Goal: Information Seeking & Learning: Compare options

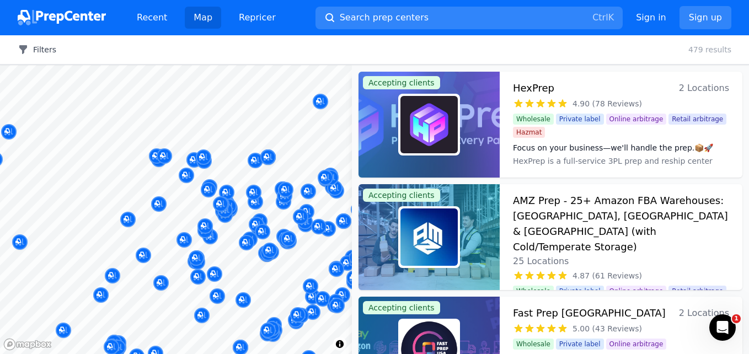
click at [40, 51] on button "Filters" at bounding box center [37, 49] width 39 height 11
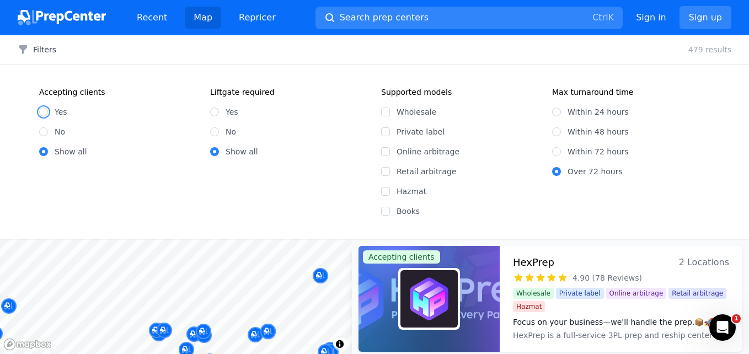
click at [44, 114] on input "Yes" at bounding box center [43, 112] width 9 height 9
radio input "true"
click at [387, 151] on input "Online arbitrage" at bounding box center [385, 151] width 9 height 9
checkbox input "true"
click at [386, 168] on div "614 [GEOGRAPHIC_DATA], [US_STATE], [GEOGRAPHIC_DATA] 5.00 (9 Reviews)" at bounding box center [284, 191] width 212 height 75
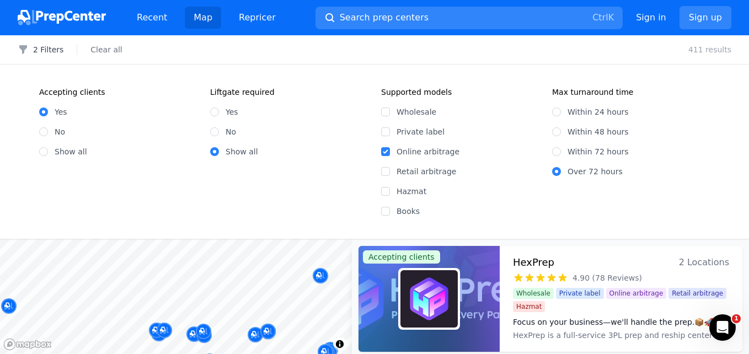
click at [385, 170] on div "614 [GEOGRAPHIC_DATA], [US_STATE], [GEOGRAPHIC_DATA] 5.00 (9 Reviews)" at bounding box center [284, 191] width 212 height 75
click at [384, 194] on div "614 [GEOGRAPHIC_DATA], [US_STATE], [GEOGRAPHIC_DATA] 5.00 (9 Reviews)" at bounding box center [284, 191] width 212 height 75
click at [387, 211] on div "614 [GEOGRAPHIC_DATA], [US_STATE], [GEOGRAPHIC_DATA] 5.00 (9 Reviews)" at bounding box center [284, 191] width 212 height 75
click at [386, 170] on div "614 [GEOGRAPHIC_DATA], [US_STATE], [GEOGRAPHIC_DATA] 5.00 (9 Reviews)" at bounding box center [284, 191] width 212 height 75
click at [386, 193] on div "614 [GEOGRAPHIC_DATA], [US_STATE], [GEOGRAPHIC_DATA] 5.00 (9 Reviews)" at bounding box center [284, 191] width 212 height 75
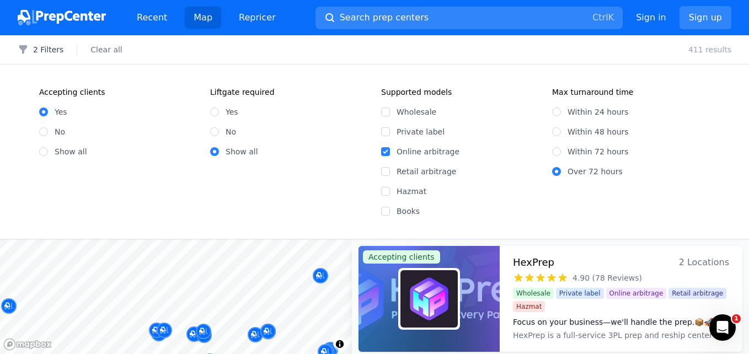
click at [387, 212] on div "614 [GEOGRAPHIC_DATA], [US_STATE], [GEOGRAPHIC_DATA] 5.00 (9 Reviews)" at bounding box center [284, 191] width 212 height 75
drag, startPoint x: 387, startPoint y: 170, endPoint x: 386, endPoint y: 177, distance: 7.4
click at [387, 170] on input "Retail arbitrage" at bounding box center [385, 171] width 9 height 9
checkbox input "true"
click at [385, 190] on input "Hazmat" at bounding box center [385, 191] width 9 height 9
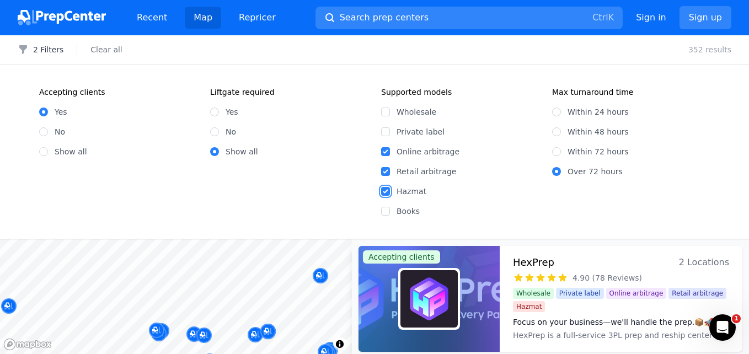
checkbox input "true"
click at [386, 208] on input "Books" at bounding box center [385, 211] width 9 height 9
checkbox input "true"
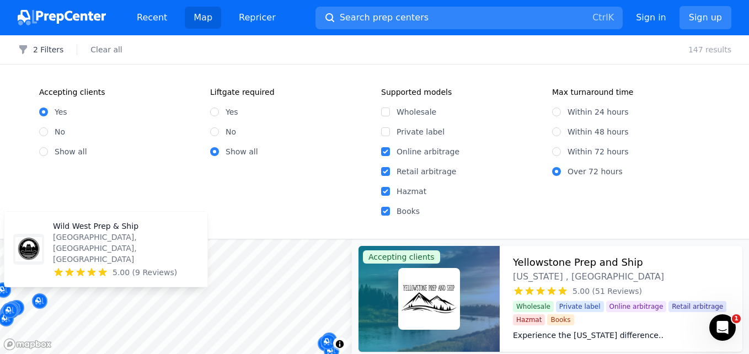
click at [88, 232] on p "Wild West Prep & Ship" at bounding box center [126, 226] width 146 height 11
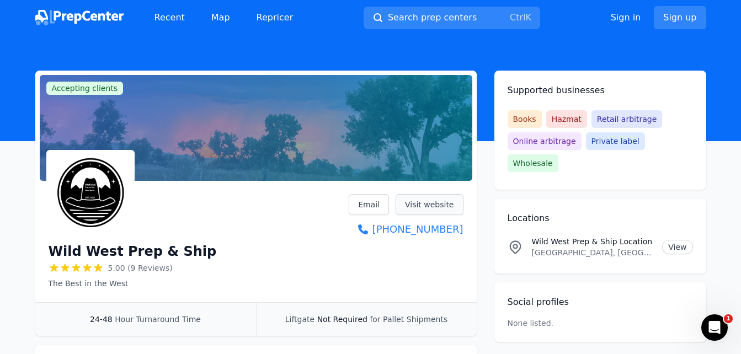
click at [430, 207] on link "Visit website" at bounding box center [430, 204] width 68 height 21
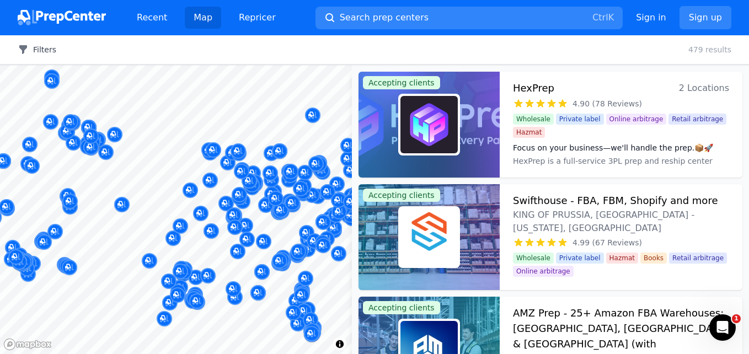
click at [44, 47] on button "Filters" at bounding box center [37, 49] width 39 height 11
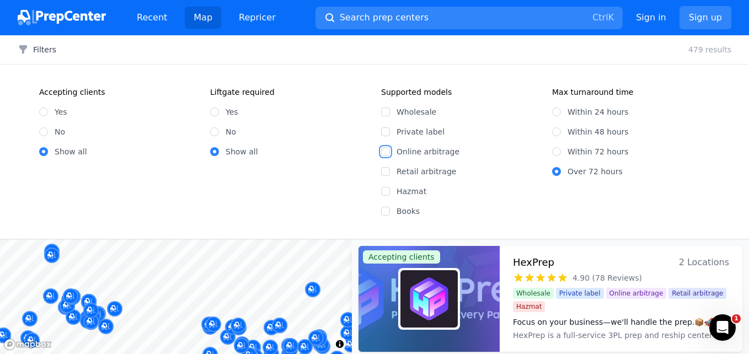
click at [385, 153] on input "Online arbitrage" at bounding box center [385, 151] width 9 height 9
checkbox input "true"
click at [386, 173] on input "Retail arbitrage" at bounding box center [385, 171] width 9 height 9
checkbox input "true"
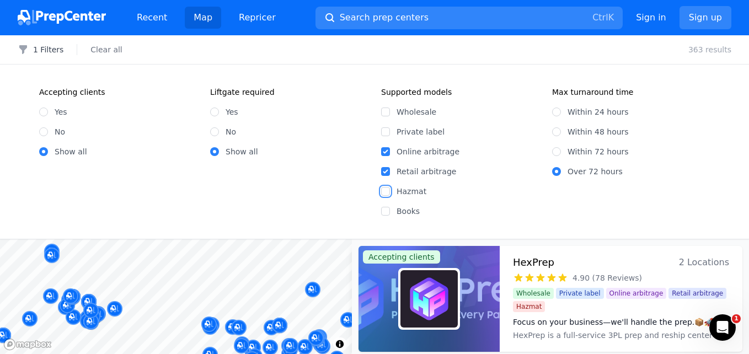
click at [387, 191] on input "Hazmat" at bounding box center [385, 191] width 9 height 9
checkbox input "true"
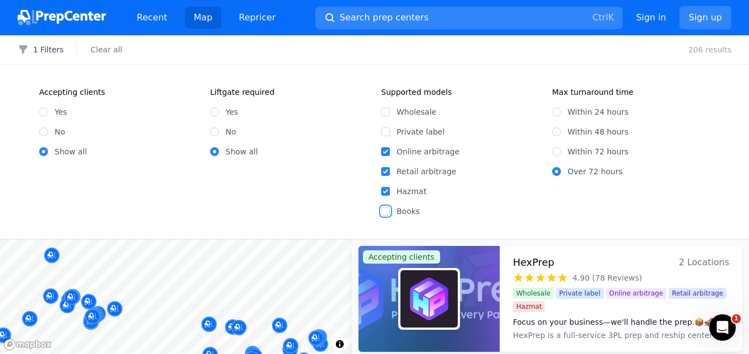
click at [387, 211] on input "Books" at bounding box center [385, 211] width 9 height 9
checkbox input "true"
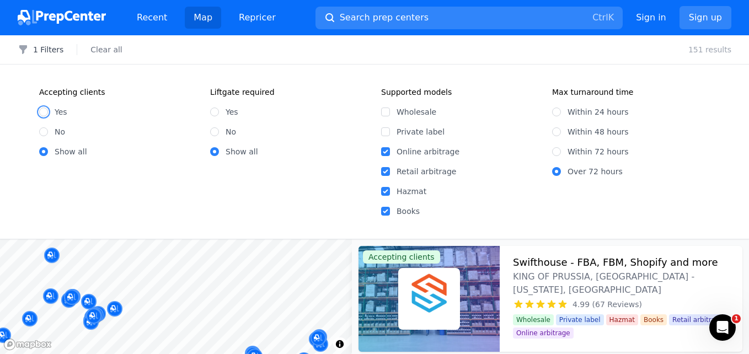
click at [45, 113] on input "Yes" at bounding box center [43, 112] width 9 height 9
radio input "true"
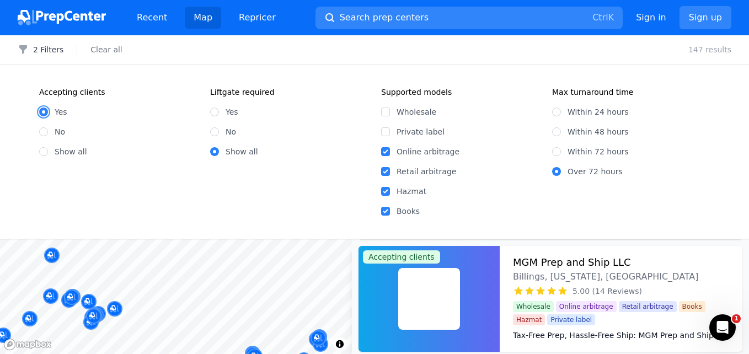
scroll to position [225, 0]
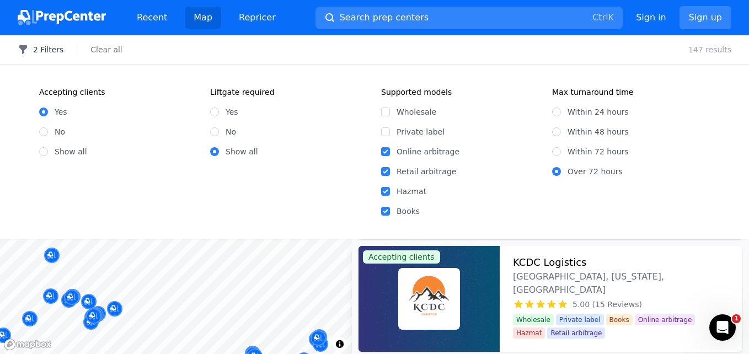
click at [55, 47] on button "2 Filters" at bounding box center [41, 49] width 46 height 11
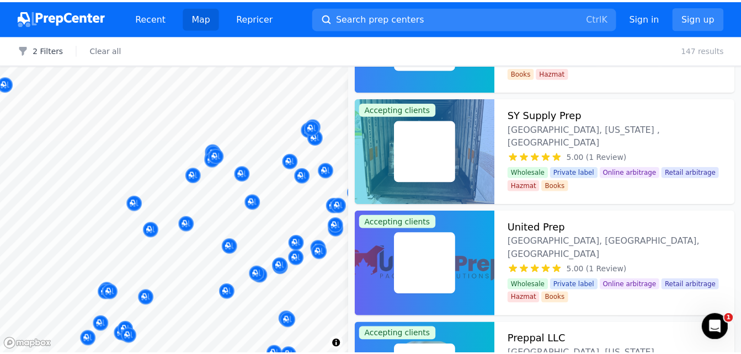
scroll to position [311, 0]
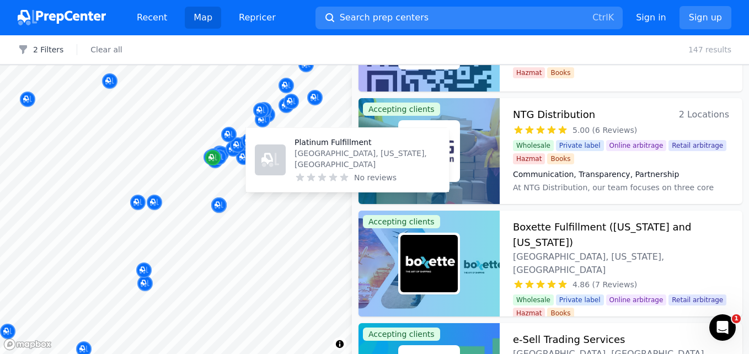
click at [213, 156] on icon "Map marker" at bounding box center [212, 157] width 6 height 6
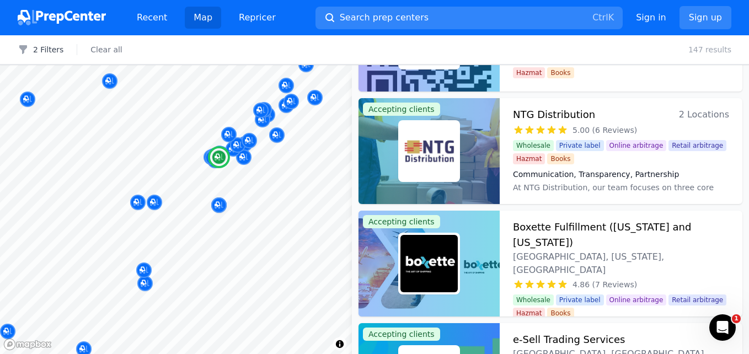
click at [552, 232] on h3 "Boxette Fulfillment ([US_STATE] and [US_STATE])" at bounding box center [621, 235] width 216 height 31
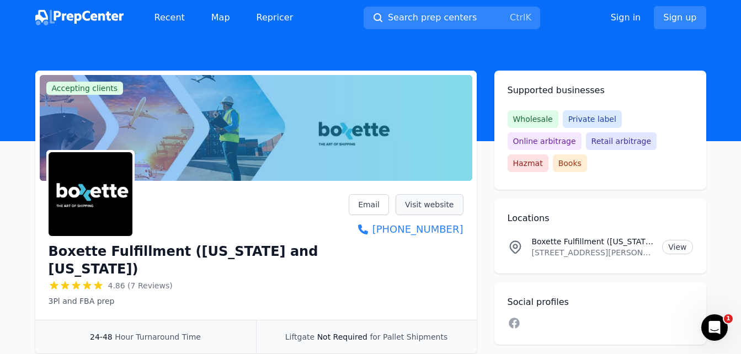
click at [418, 204] on link "Visit website" at bounding box center [430, 204] width 68 height 21
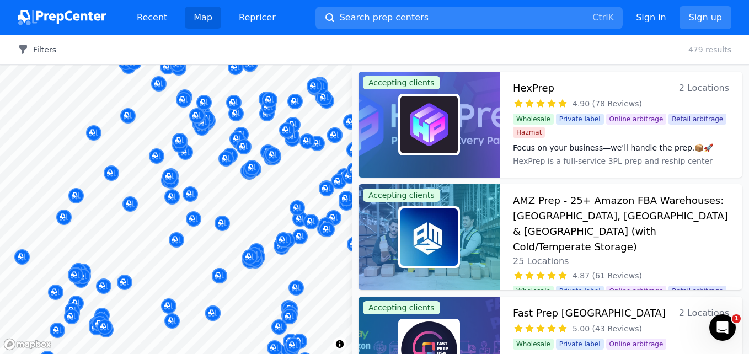
click at [34, 51] on button "Filters" at bounding box center [37, 49] width 39 height 11
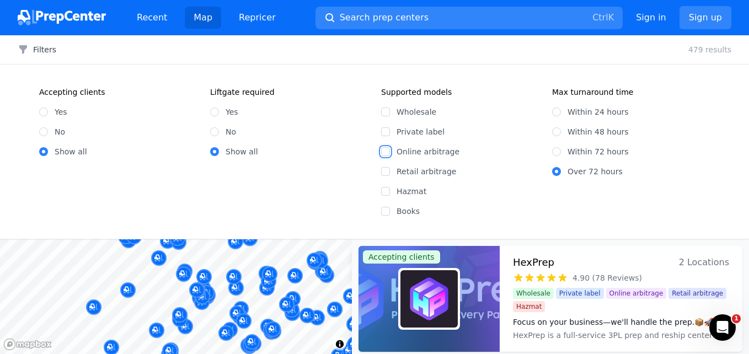
click at [385, 152] on input "Online arbitrage" at bounding box center [385, 151] width 9 height 9
checkbox input "true"
click at [385, 172] on input "Retail arbitrage" at bounding box center [385, 171] width 9 height 9
checkbox input "true"
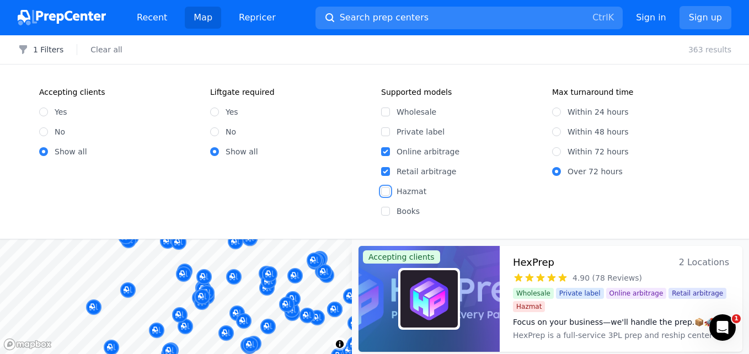
click at [386, 192] on input "Hazmat" at bounding box center [385, 191] width 9 height 9
checkbox input "true"
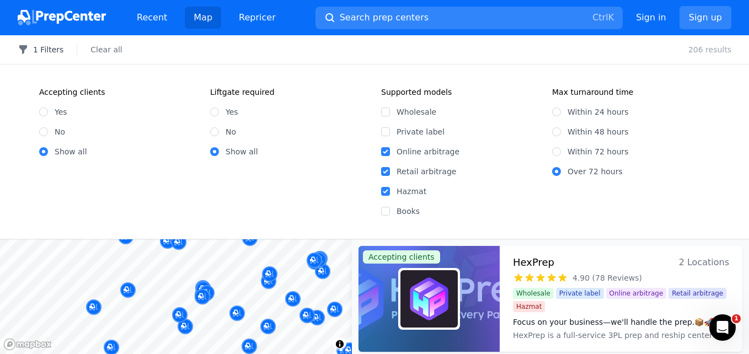
click at [51, 46] on button "1 Filters" at bounding box center [41, 49] width 46 height 11
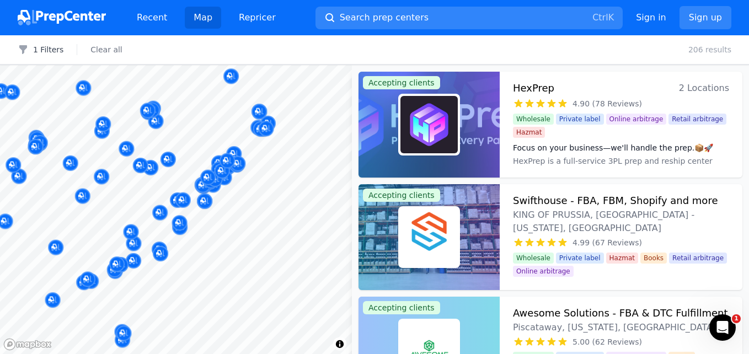
click at [143, 225] on body "Recent Map Repricer Search prep centers Ctrl K Open main menu Sign in Sign up F…" at bounding box center [374, 177] width 749 height 354
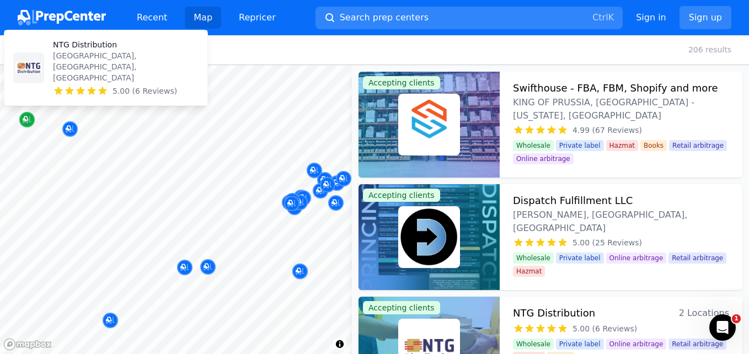
click at [28, 122] on icon "Map marker" at bounding box center [27, 119] width 9 height 7
click at [63, 73] on p "[GEOGRAPHIC_DATA], [GEOGRAPHIC_DATA], [GEOGRAPHIC_DATA]" at bounding box center [126, 66] width 146 height 33
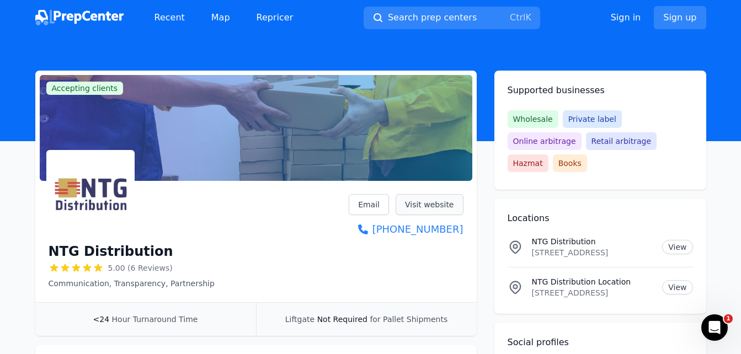
click at [425, 200] on link "Visit website" at bounding box center [430, 204] width 68 height 21
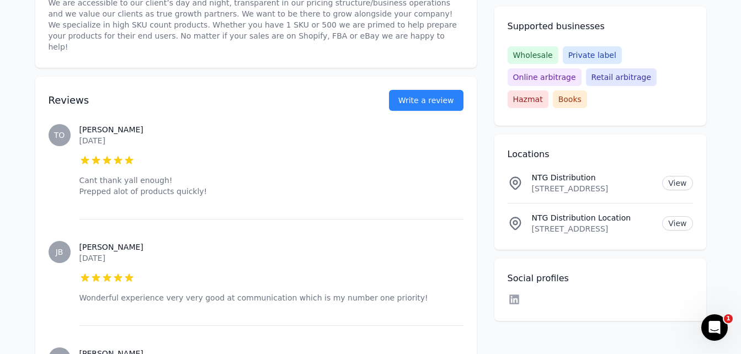
scroll to position [441, 0]
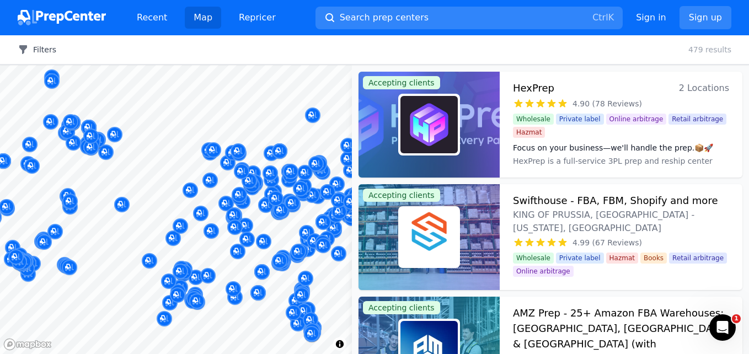
click at [42, 55] on div "Filters Clear all 479 results" at bounding box center [374, 49] width 749 height 29
click at [42, 50] on button "Filters" at bounding box center [37, 49] width 39 height 11
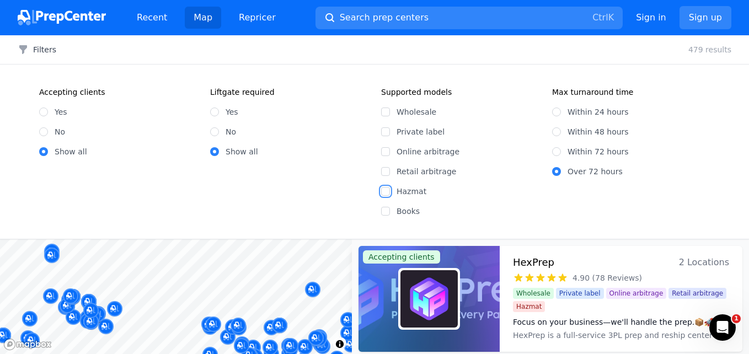
click at [389, 189] on input "Hazmat" at bounding box center [385, 191] width 9 height 9
checkbox input "true"
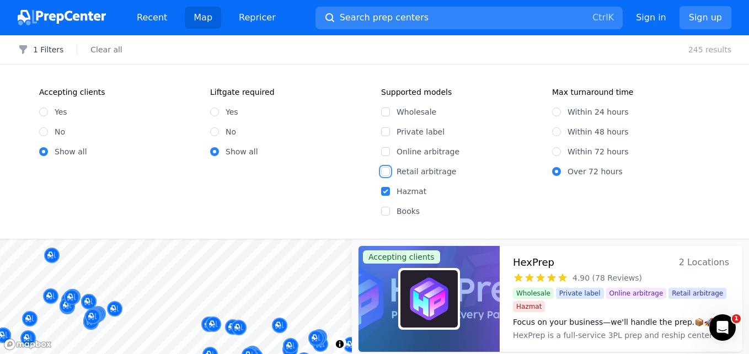
click at [386, 170] on input "Retail arbitrage" at bounding box center [385, 171] width 9 height 9
checkbox input "true"
click at [385, 149] on input "Online arbitrage" at bounding box center [385, 151] width 9 height 9
checkbox input "true"
click at [46, 108] on input "Yes" at bounding box center [43, 112] width 9 height 9
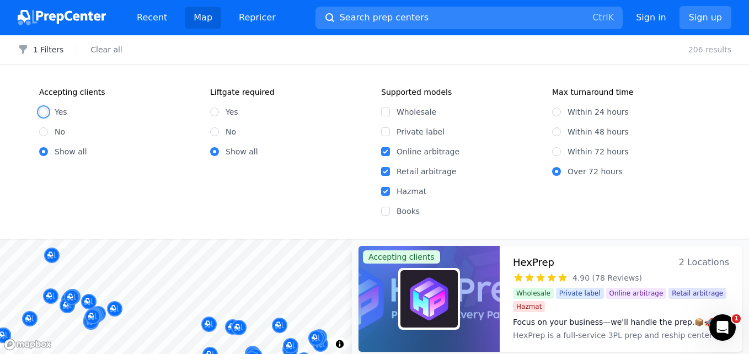
radio input "true"
click at [45, 45] on button "2 Filters" at bounding box center [41, 49] width 46 height 11
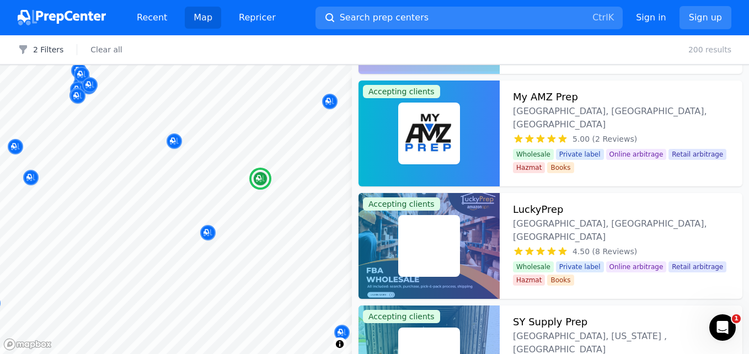
scroll to position [214, 0]
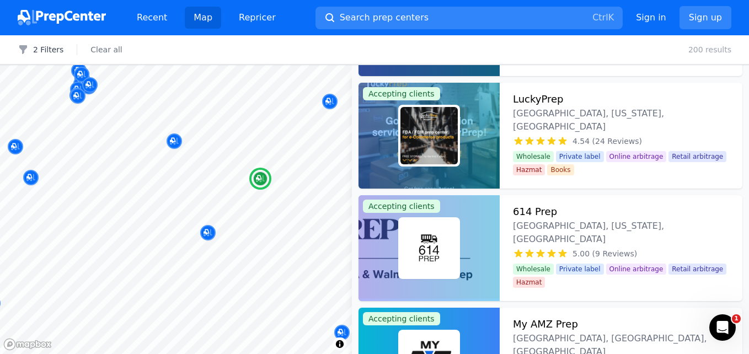
click at [526, 213] on h3 "614 Prep" at bounding box center [535, 211] width 44 height 15
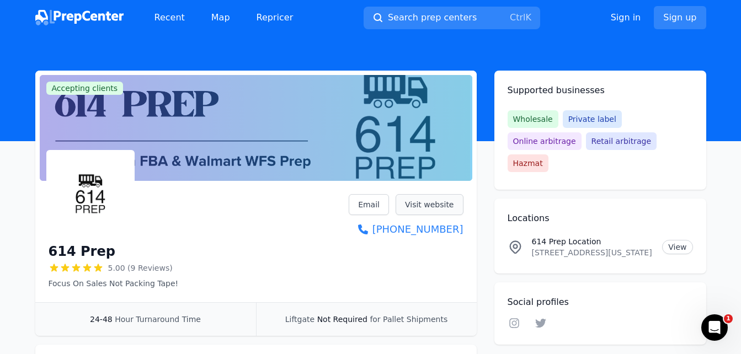
click at [431, 199] on link "Visit website" at bounding box center [430, 204] width 68 height 21
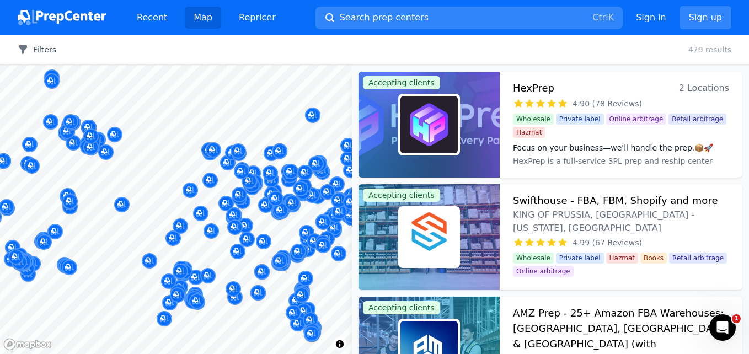
click at [42, 51] on button "Filters" at bounding box center [37, 49] width 39 height 11
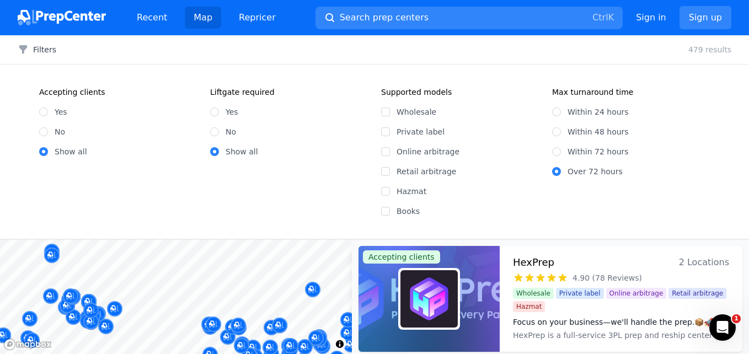
click at [49, 112] on div "Yes" at bounding box center [118, 111] width 158 height 11
click at [45, 111] on input "Yes" at bounding box center [43, 112] width 9 height 9
radio input "true"
click at [386, 194] on input "Hazmat" at bounding box center [385, 191] width 9 height 9
checkbox input "true"
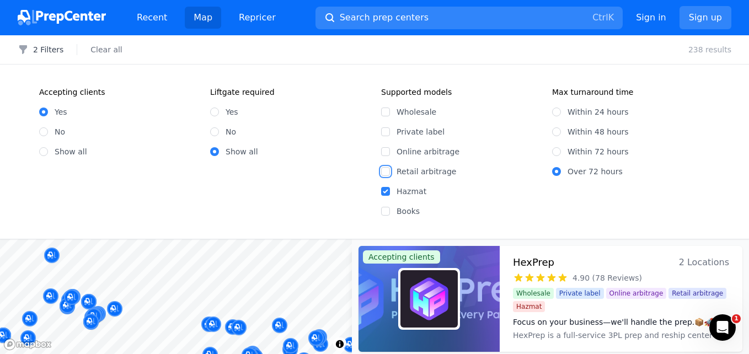
click at [383, 169] on input "Retail arbitrage" at bounding box center [385, 171] width 9 height 9
checkbox input "true"
click at [385, 153] on input "Online arbitrage" at bounding box center [385, 151] width 9 height 9
checkbox input "true"
click at [386, 212] on input "Books" at bounding box center [385, 211] width 9 height 9
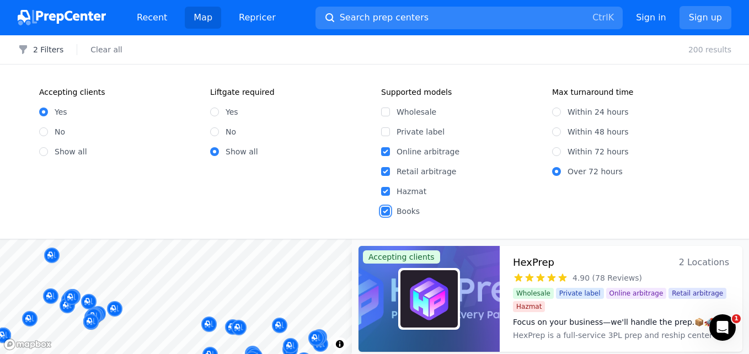
checkbox input "true"
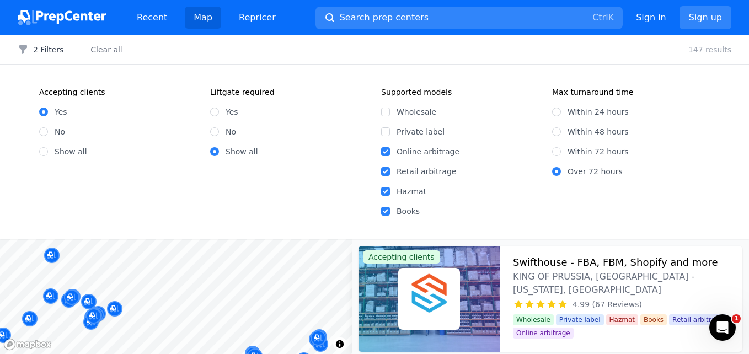
drag, startPoint x: 41, startPoint y: 46, endPoint x: 46, endPoint y: 42, distance: 6.0
click at [41, 46] on button "2 Filters" at bounding box center [41, 49] width 46 height 11
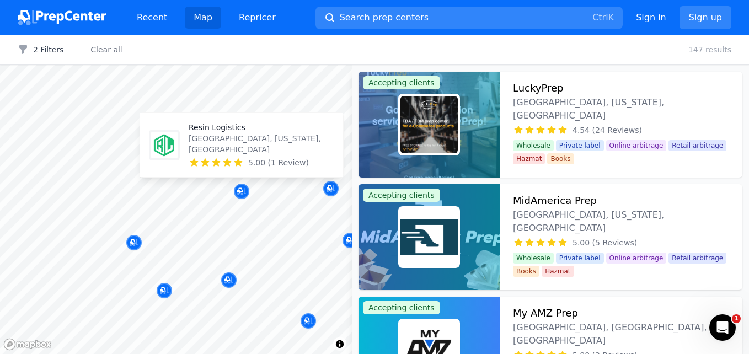
click at [222, 133] on p "Resin Logistics" at bounding box center [262, 127] width 146 height 11
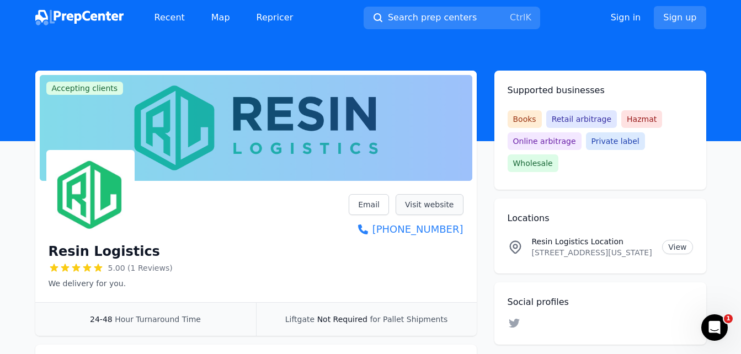
click at [429, 207] on link "Visit website" at bounding box center [430, 204] width 68 height 21
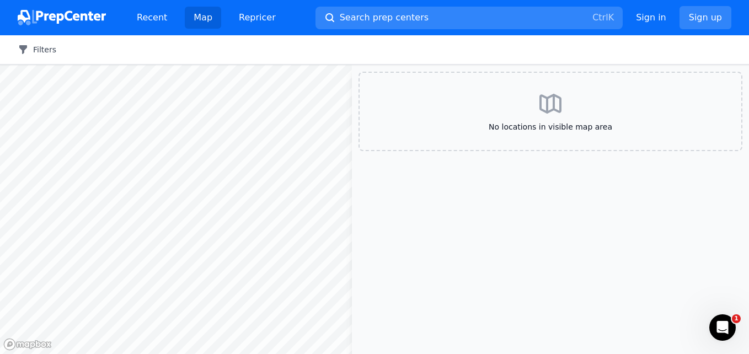
click at [46, 49] on button "Filters" at bounding box center [37, 49] width 39 height 11
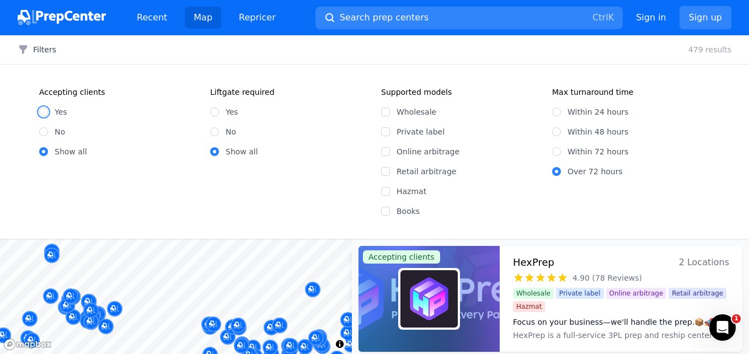
click at [46, 110] on input "Yes" at bounding box center [43, 112] width 9 height 9
radio input "true"
click at [385, 154] on input "Online arbitrage" at bounding box center [385, 151] width 9 height 9
checkbox input "true"
click at [387, 175] on input "Retail arbitrage" at bounding box center [385, 171] width 9 height 9
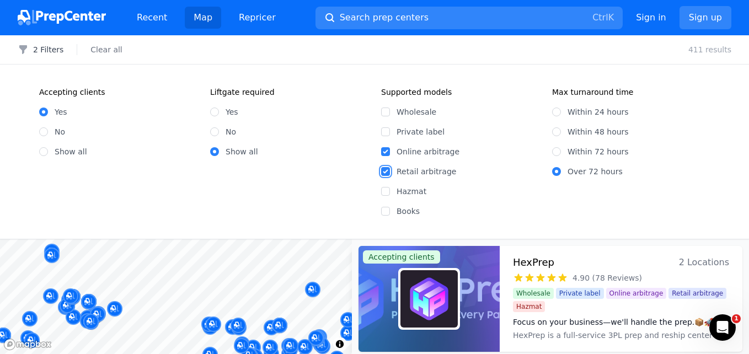
checkbox input "true"
click at [385, 195] on input "Hazmat" at bounding box center [385, 191] width 9 height 9
checkbox input "true"
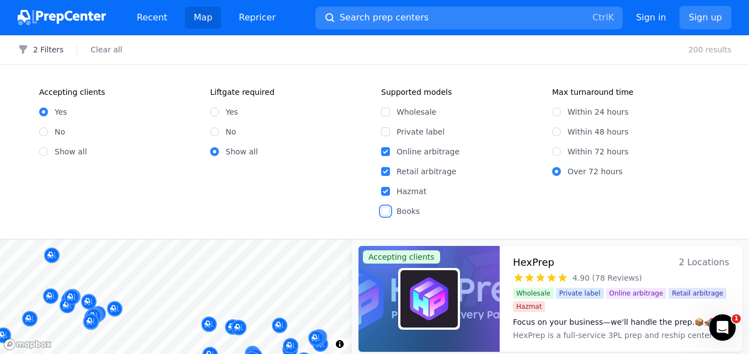
click at [386, 212] on input "Books" at bounding box center [385, 211] width 9 height 9
checkbox input "true"
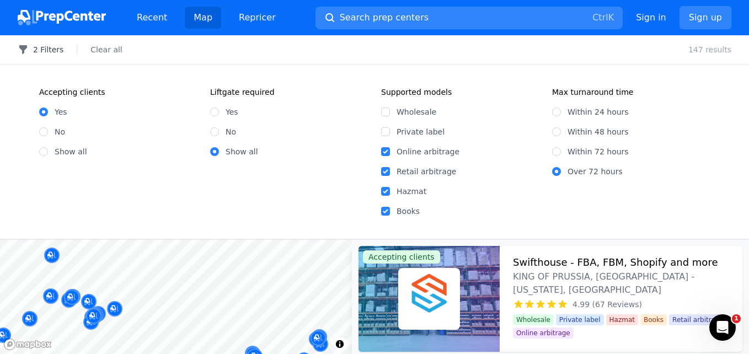
click at [36, 45] on button "2 Filters" at bounding box center [41, 49] width 46 height 11
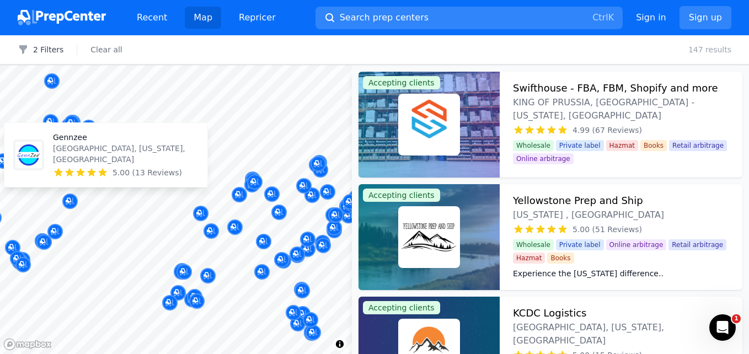
click at [71, 143] on p "Gennzee" at bounding box center [126, 137] width 146 height 11
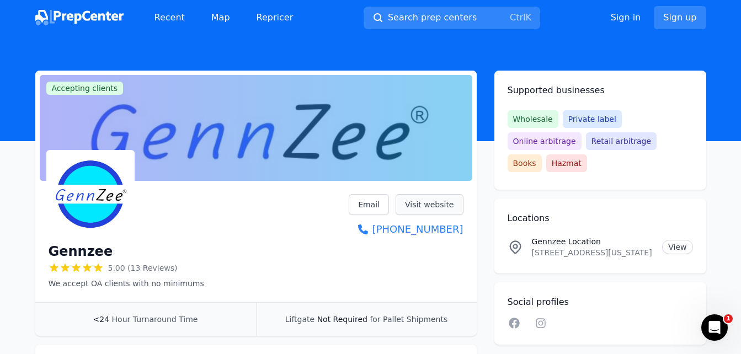
click at [428, 205] on link "Visit website" at bounding box center [430, 204] width 68 height 21
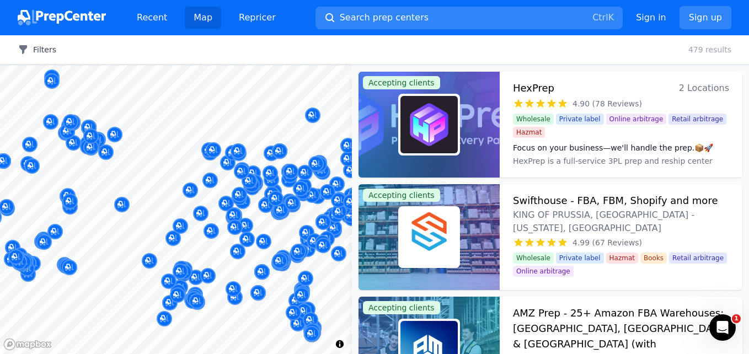
click at [42, 52] on button "Filters" at bounding box center [37, 49] width 39 height 11
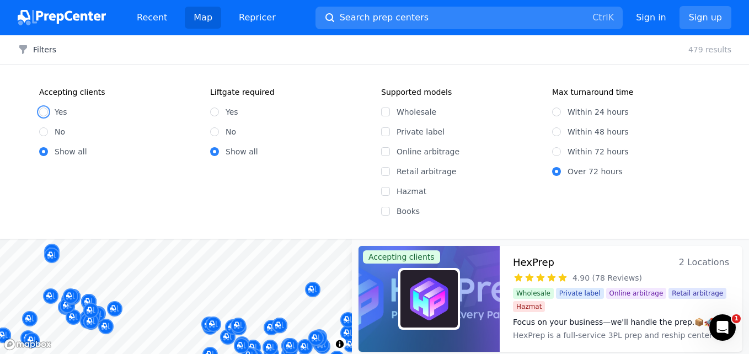
click at [45, 113] on input "Yes" at bounding box center [43, 112] width 9 height 9
radio input "true"
